Goal: Task Accomplishment & Management: Complete application form

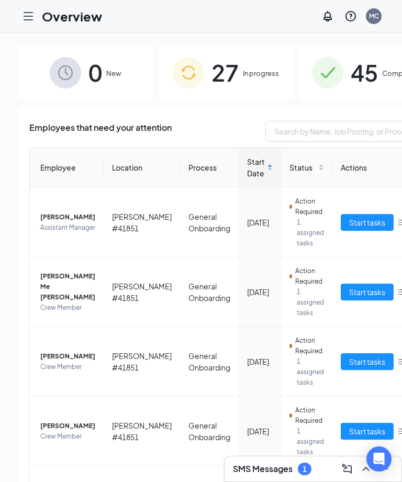
click at [247, 176] on span "Start Date" at bounding box center [256, 167] width 18 height 23
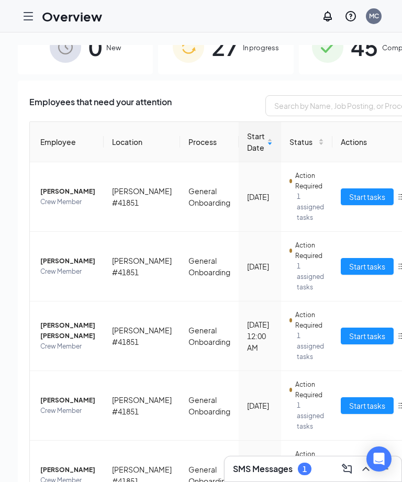
scroll to position [55, 0]
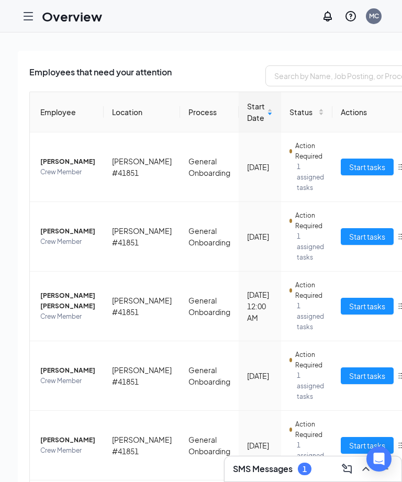
click at [349, 305] on span "Start tasks" at bounding box center [367, 306] width 36 height 12
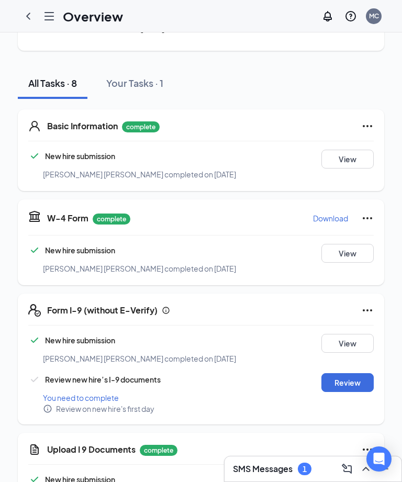
scroll to position [108, 0]
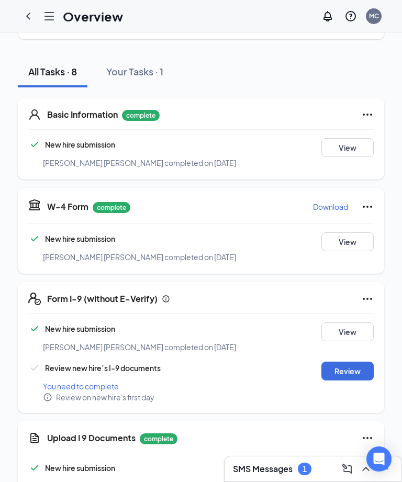
click at [345, 366] on button "Review" at bounding box center [347, 371] width 52 height 19
type input "[DATE]"
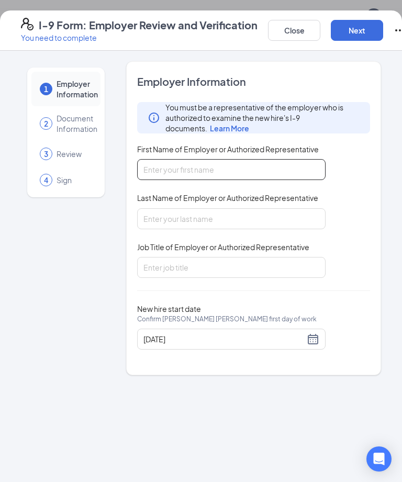
click at [159, 168] on input "First Name of Employer or Authorized Representative" at bounding box center [231, 169] width 188 height 21
type input "[PERSON_NAME]"
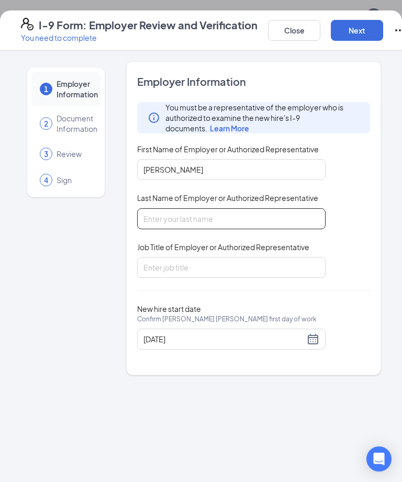
click at [209, 221] on input "Last Name of Employer or Authorized Representative" at bounding box center [231, 218] width 188 height 21
type input "S"
type input "[PERSON_NAME]"
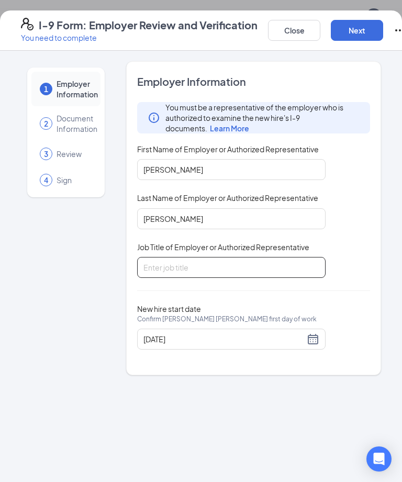
click at [212, 268] on input "Job Title of Employer or Authorized Representative" at bounding box center [231, 267] width 188 height 21
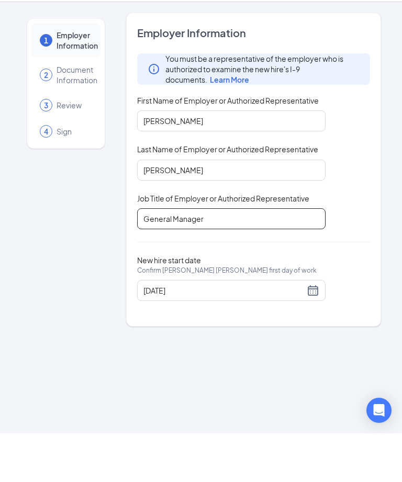
type input "General Manager"
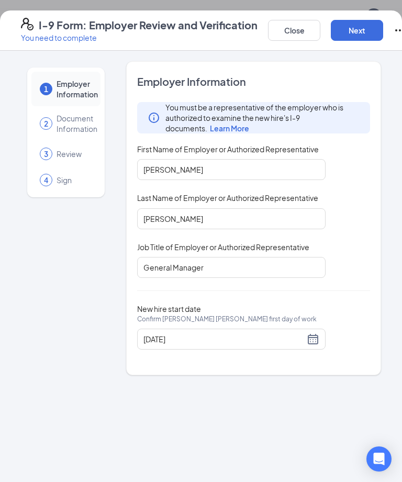
click at [368, 27] on button "Next" at bounding box center [357, 30] width 52 height 21
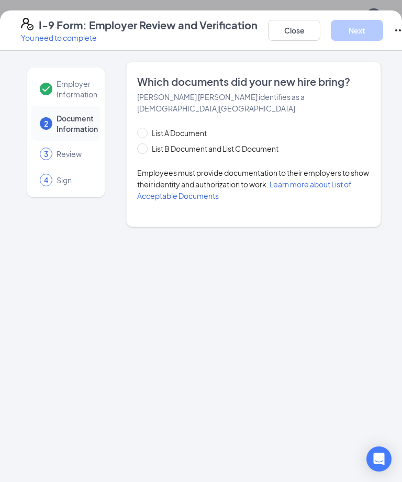
click at [211, 127] on span "List A Document" at bounding box center [179, 133] width 63 height 12
click at [144, 128] on input "List A Document" at bounding box center [140, 131] width 7 height 7
radio input "true"
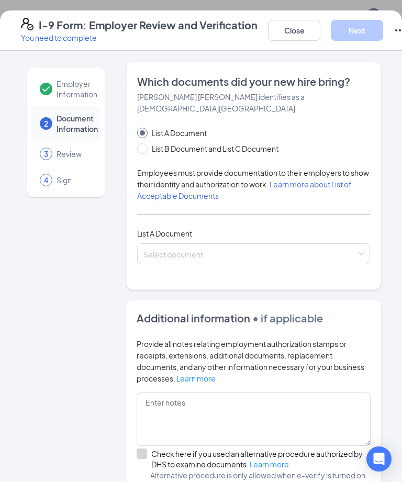
click at [143, 143] on input "List B Document and List C Document" at bounding box center [140, 146] width 7 height 7
radio input "true"
radio input "false"
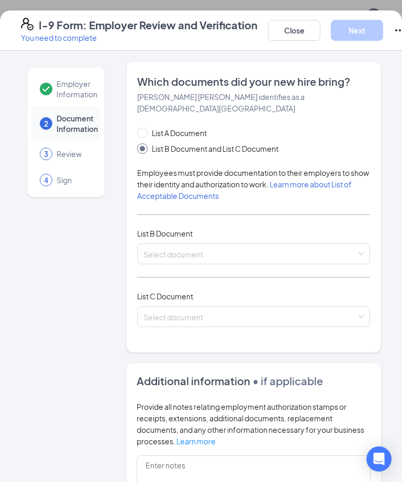
click at [262, 244] on input "search" at bounding box center [249, 252] width 213 height 16
click at [333, 244] on input "search" at bounding box center [249, 252] width 213 height 16
click at [325, 246] on input "search" at bounding box center [249, 252] width 213 height 16
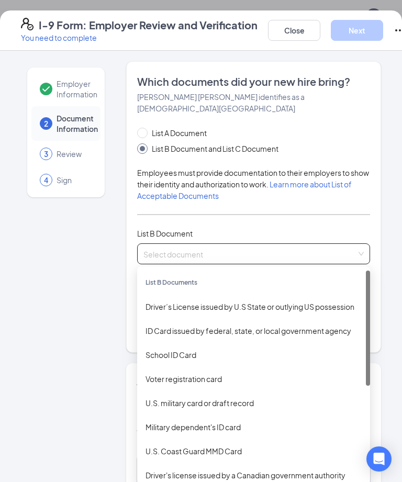
click at [331, 301] on div "Driver’s License issued by U.S State or outlying US possession" at bounding box center [253, 307] width 216 height 12
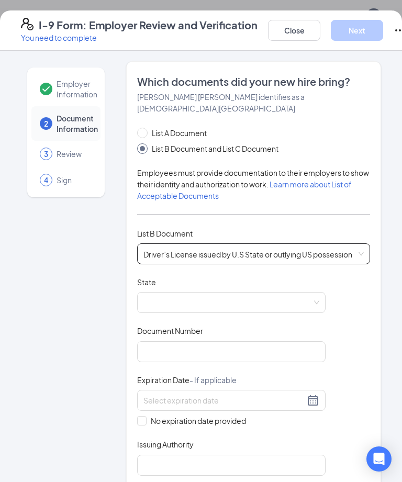
click at [269, 292] on span at bounding box center [231, 302] width 176 height 20
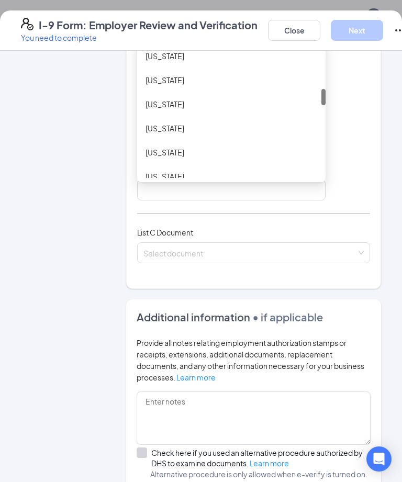
scroll to position [299, 0]
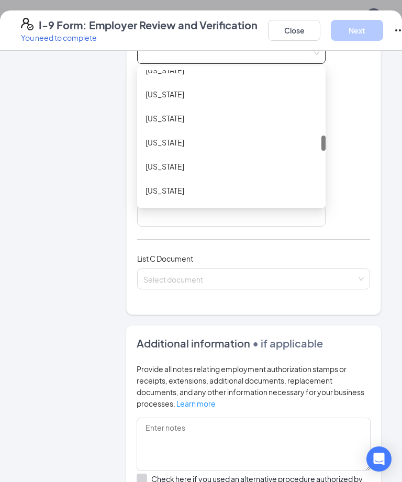
click at [167, 161] on div "[US_STATE]" at bounding box center [231, 167] width 172 height 12
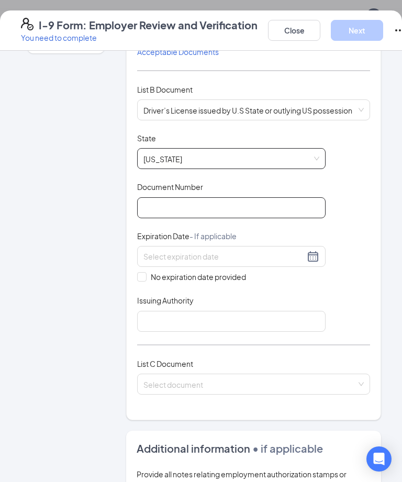
click at [253, 197] on input "Document Number" at bounding box center [231, 207] width 188 height 21
type input "B148155007"
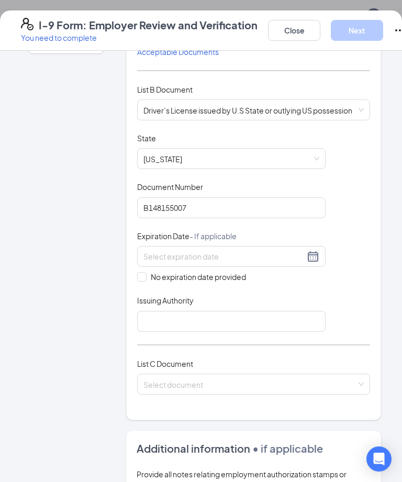
click at [243, 251] on input at bounding box center [223, 257] width 161 height 12
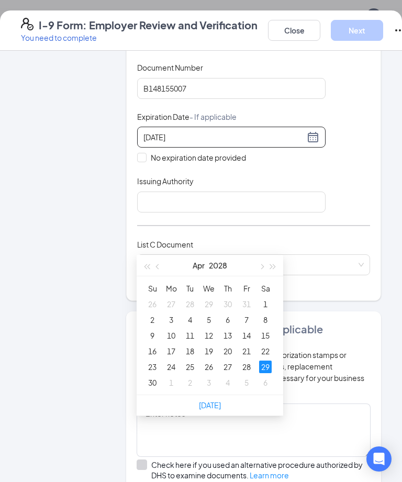
type input "[DATE]"
click at [249, 191] on input "Issuing Authority" at bounding box center [231, 201] width 188 height 21
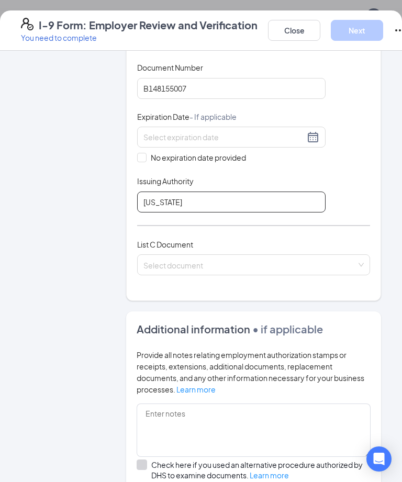
type input "[US_STATE]"
click at [210, 255] on input "search" at bounding box center [249, 263] width 213 height 16
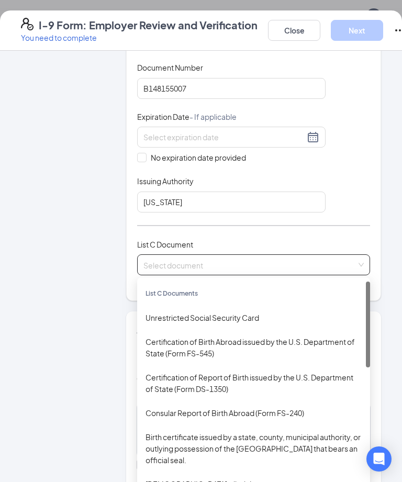
click at [229, 312] on div "Unrestricted Social Security Card" at bounding box center [253, 318] width 216 height 12
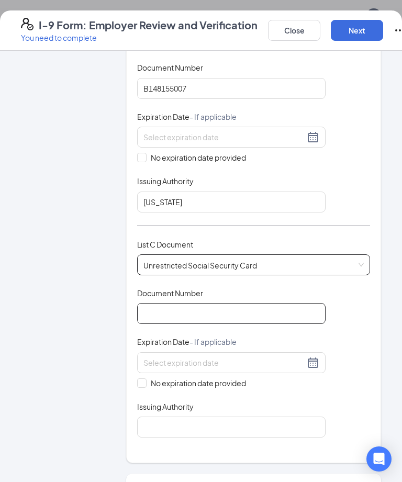
click at [260, 303] on input "Document Number" at bounding box center [231, 313] width 188 height 21
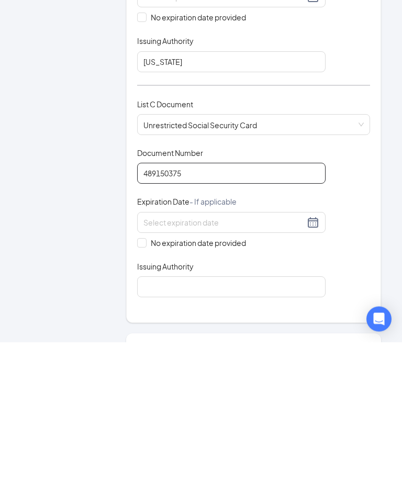
type input "489150375"
click at [142, 378] on input "No expiration date provided" at bounding box center [140, 381] width 7 height 7
checkbox input "true"
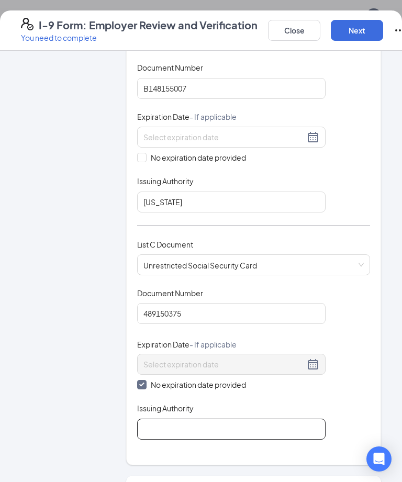
click at [208, 419] on input "Issuing Authority" at bounding box center [231, 429] width 188 height 21
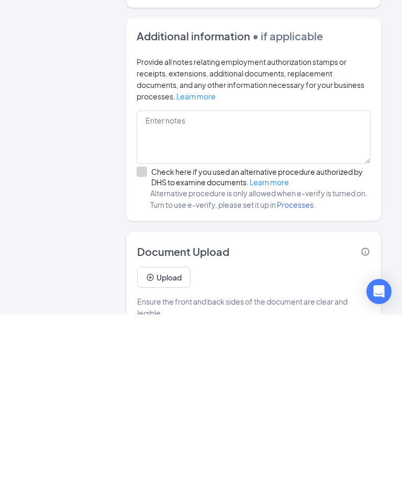
type input "US Government"
click at [167, 434] on button "Upload" at bounding box center [163, 444] width 53 height 21
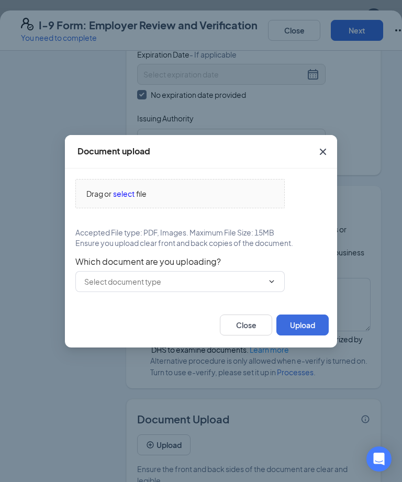
click at [123, 196] on span "select" at bounding box center [123, 194] width 21 height 12
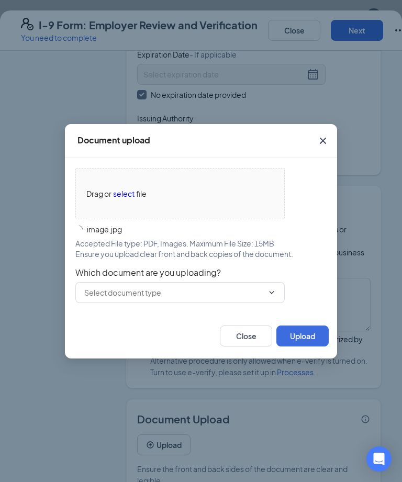
click at [201, 287] on input "text" at bounding box center [173, 293] width 179 height 12
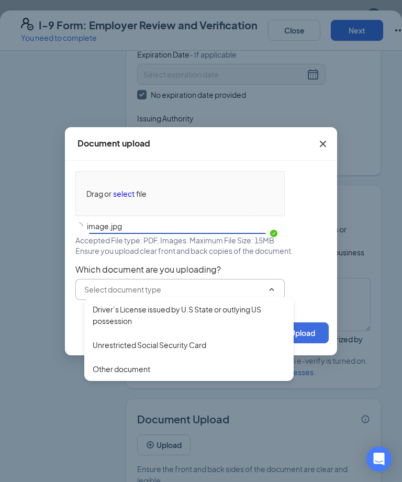
click at [216, 342] on div "Unrestricted Social Security Card" at bounding box center [189, 345] width 193 height 12
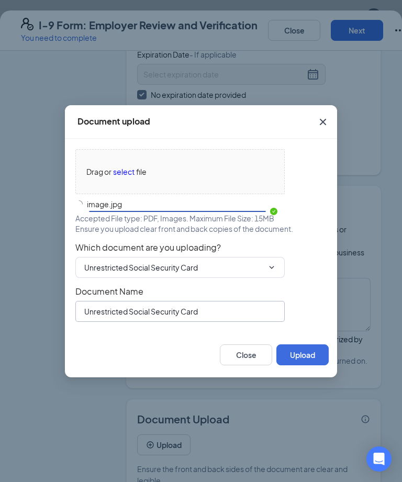
click at [242, 322] on input "Unrestricted Social Security Card" at bounding box center [179, 311] width 209 height 21
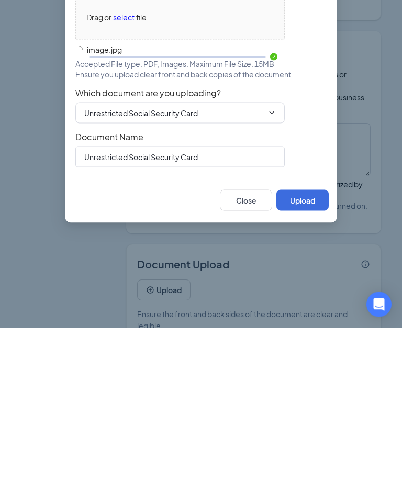
click at [314, 344] on button "Upload" at bounding box center [302, 354] width 52 height 21
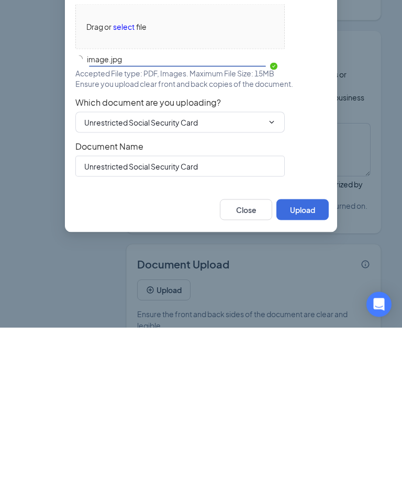
scroll to position [416, 0]
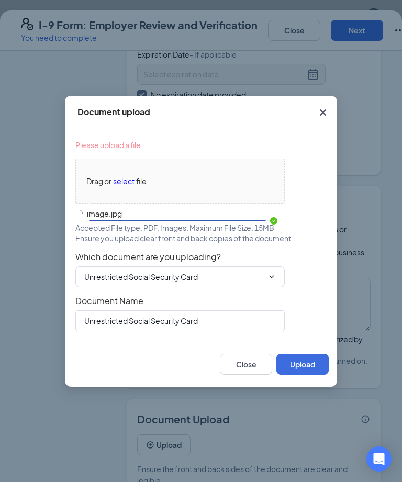
click at [304, 367] on button "Upload" at bounding box center [302, 364] width 52 height 21
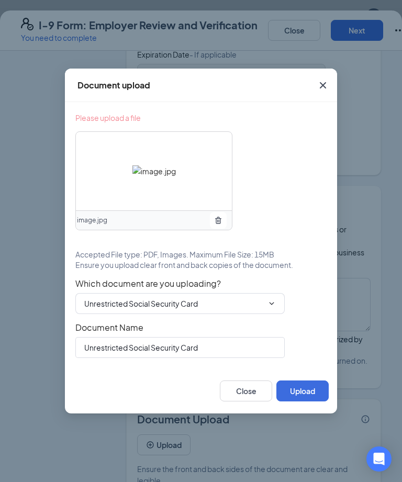
click at [301, 390] on button "Upload" at bounding box center [302, 390] width 52 height 21
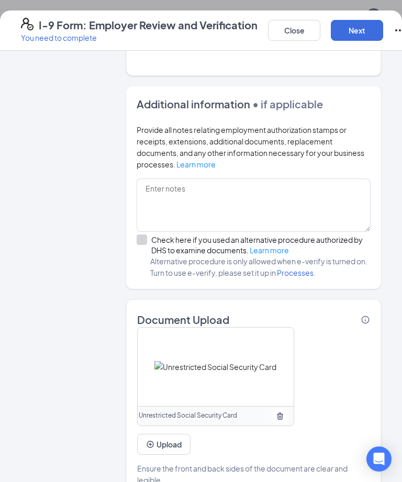
scroll to position [652, 0]
click at [171, 434] on button "Upload" at bounding box center [163, 444] width 53 height 21
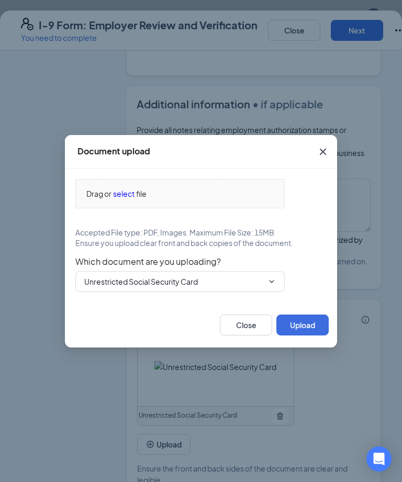
click at [120, 197] on span "select" at bounding box center [123, 194] width 21 height 12
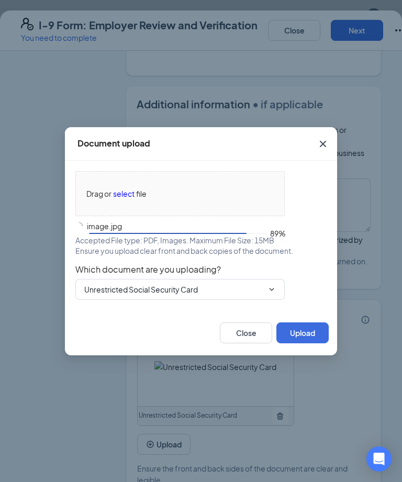
click at [111, 288] on input "Unrestricted Social Security Card" at bounding box center [173, 290] width 179 height 12
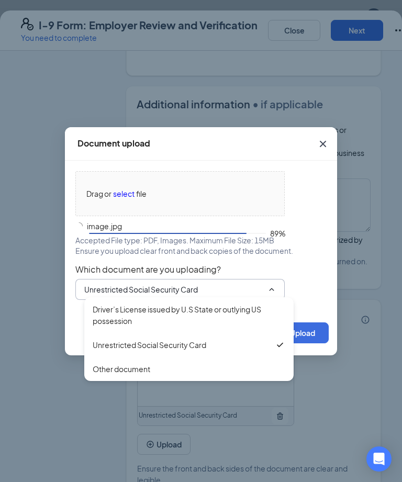
click at [104, 309] on div "Driver’s License issued by U.S State or outlying US possession" at bounding box center [189, 314] width 193 height 23
type input "Driver’s License issued by U.S State or outlying US possession"
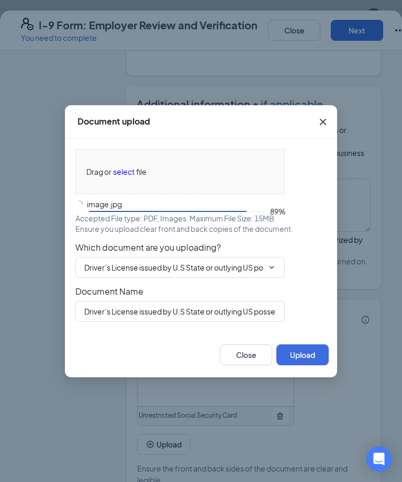
click at [303, 356] on button "Upload" at bounding box center [302, 354] width 52 height 21
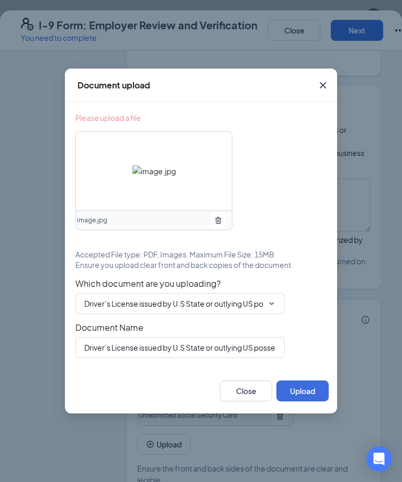
click at [304, 392] on button "Upload" at bounding box center [302, 390] width 52 height 21
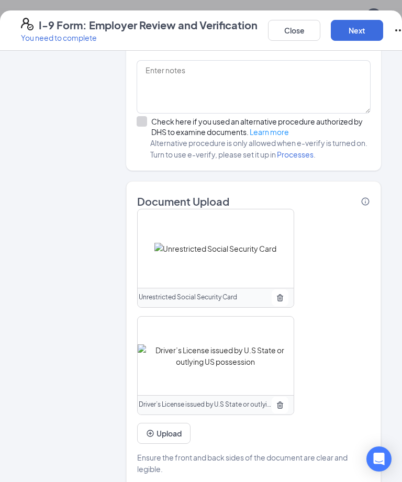
click at [365, 22] on button "Next" at bounding box center [357, 30] width 52 height 21
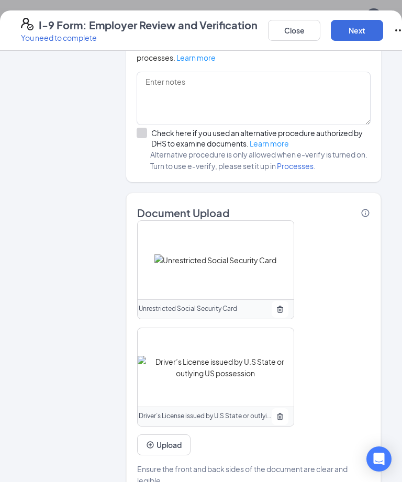
click at [369, 36] on button "Next" at bounding box center [357, 30] width 52 height 21
click at [357, 30] on button "Next" at bounding box center [357, 30] width 52 height 21
click at [357, 31] on button "Next" at bounding box center [357, 30] width 52 height 21
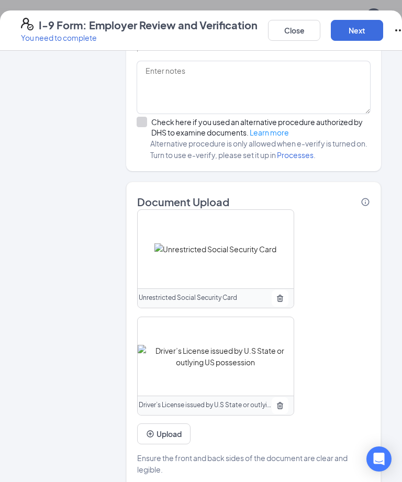
scroll to position [780, 0]
click at [359, 28] on button "Next" at bounding box center [357, 30] width 52 height 21
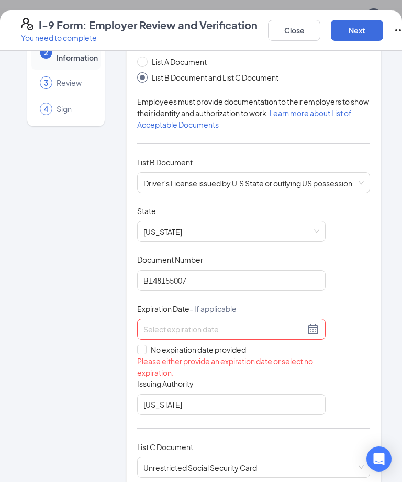
scroll to position [70, 0]
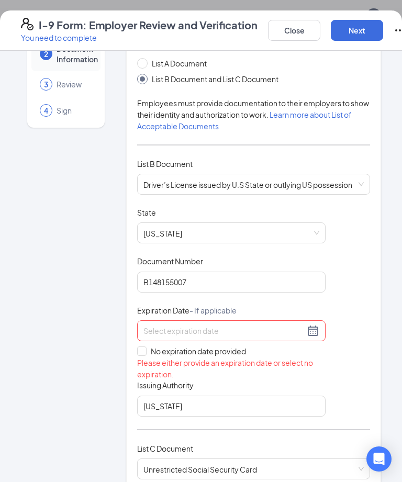
click at [243, 325] on input at bounding box center [223, 331] width 161 height 12
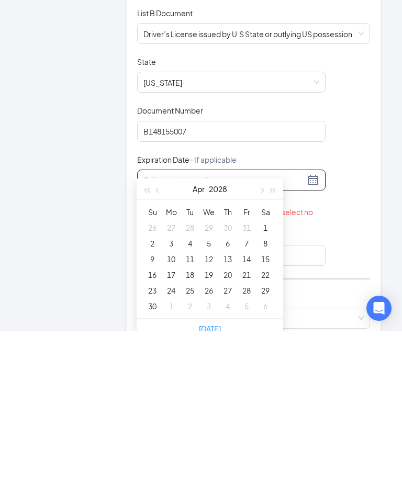
type input "[DATE]"
click at [263, 435] on div "29" at bounding box center [265, 441] width 13 height 13
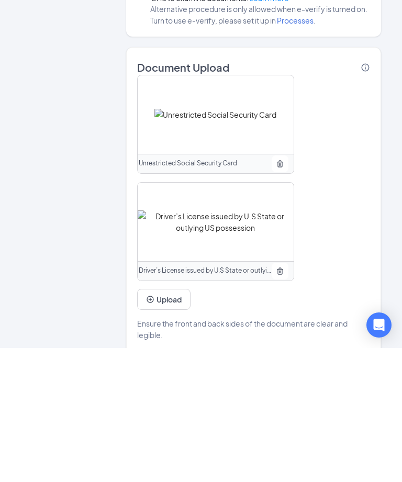
scroll to position [770, 0]
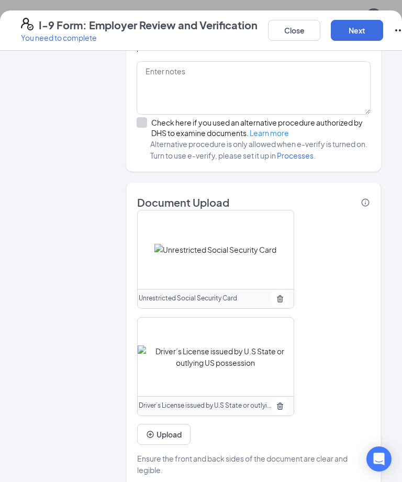
click at [357, 33] on button "Next" at bounding box center [357, 30] width 52 height 21
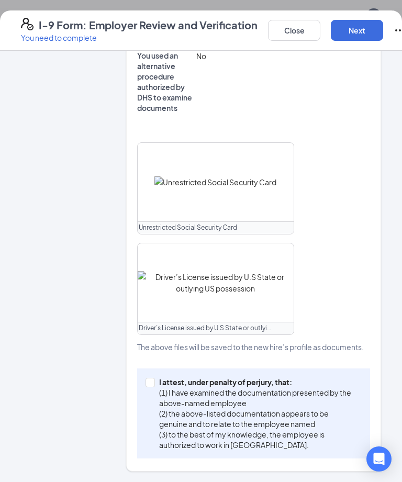
scroll to position [432, 0]
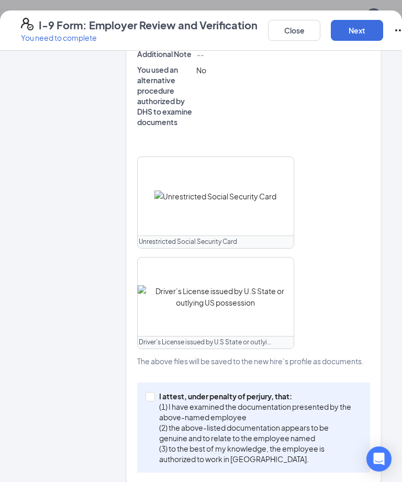
click at [152, 392] on input "I attest, under penalty of [PERSON_NAME], that: (1) I have examined the documen…" at bounding box center [148, 395] width 7 height 7
checkbox input "true"
click at [362, 35] on button "Next" at bounding box center [357, 30] width 52 height 21
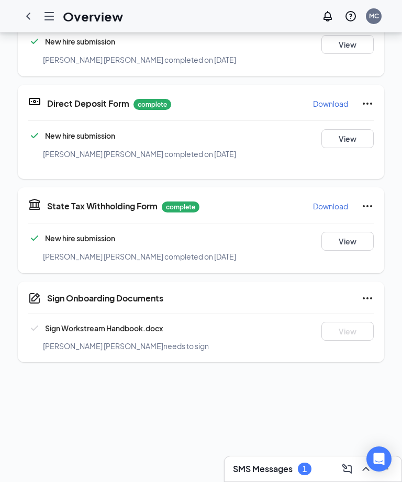
scroll to position [406, 0]
